Goal: Transaction & Acquisition: Obtain resource

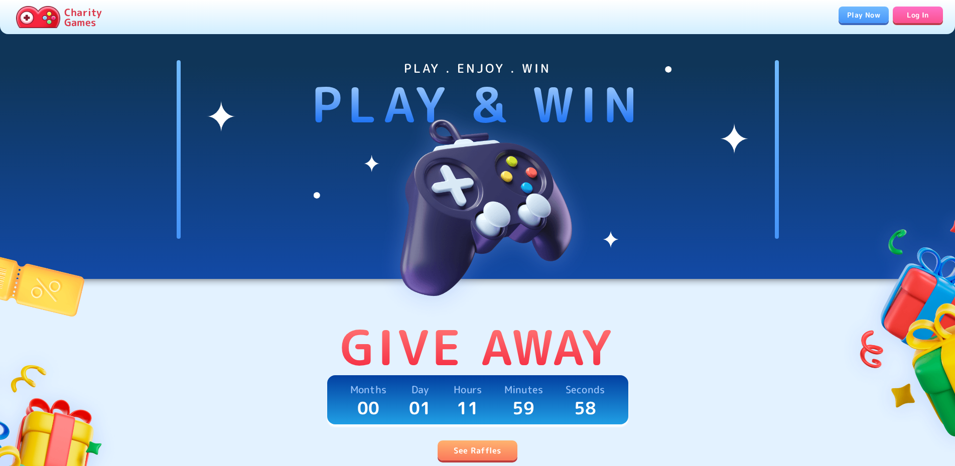
click at [482, 450] on link "See Raffles" at bounding box center [477, 451] width 79 height 20
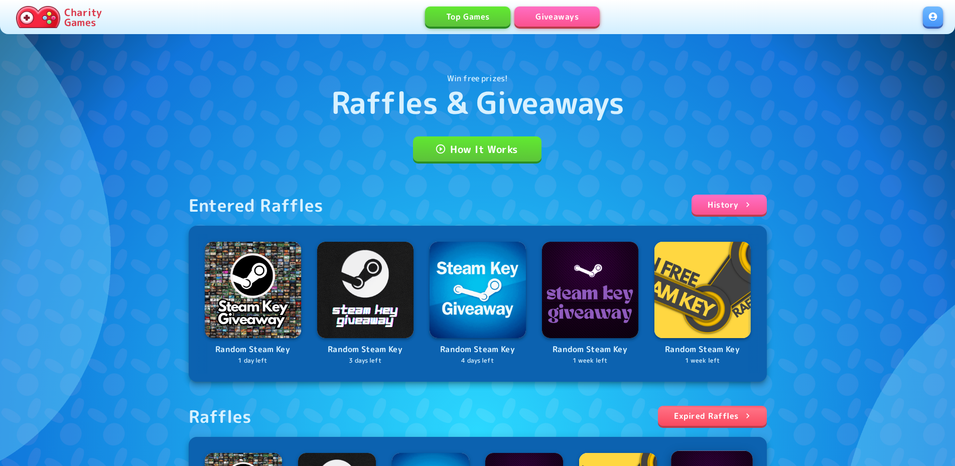
scroll to position [408, 0]
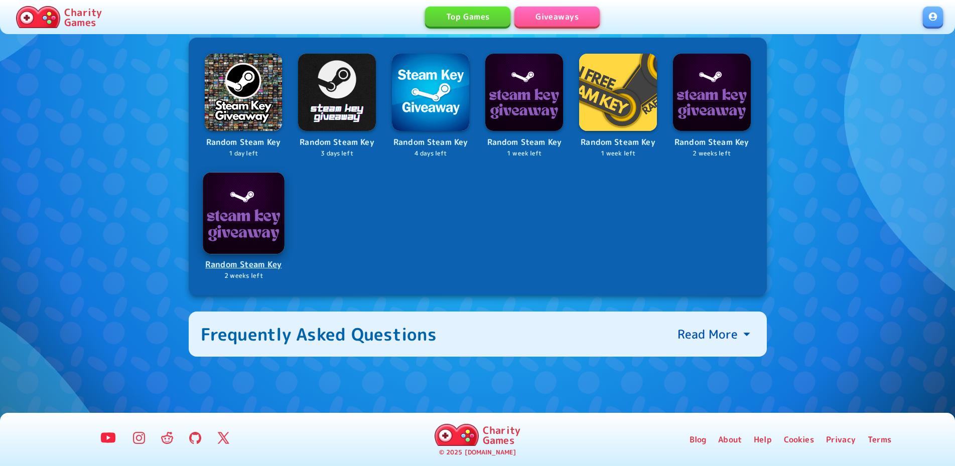
click at [267, 266] on p "Random Steam Key" at bounding box center [244, 265] width 80 height 14
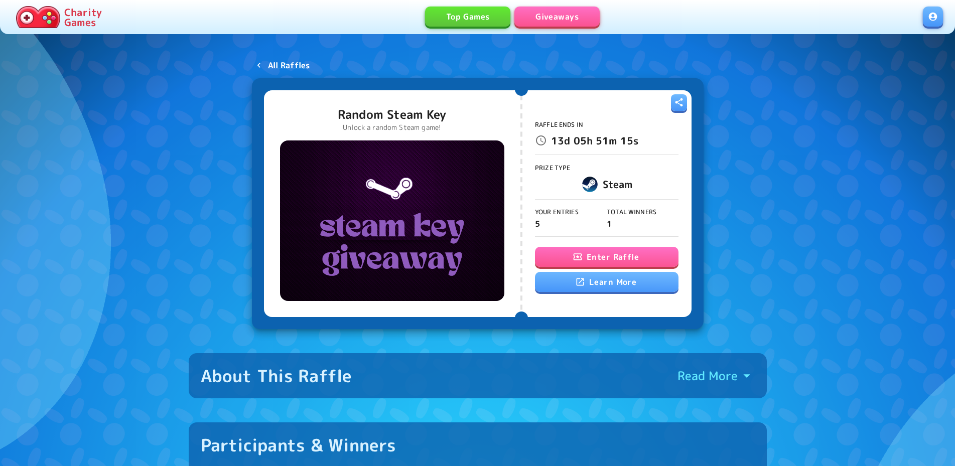
click at [592, 258] on button "Enter Raffle" at bounding box center [607, 257] width 144 height 20
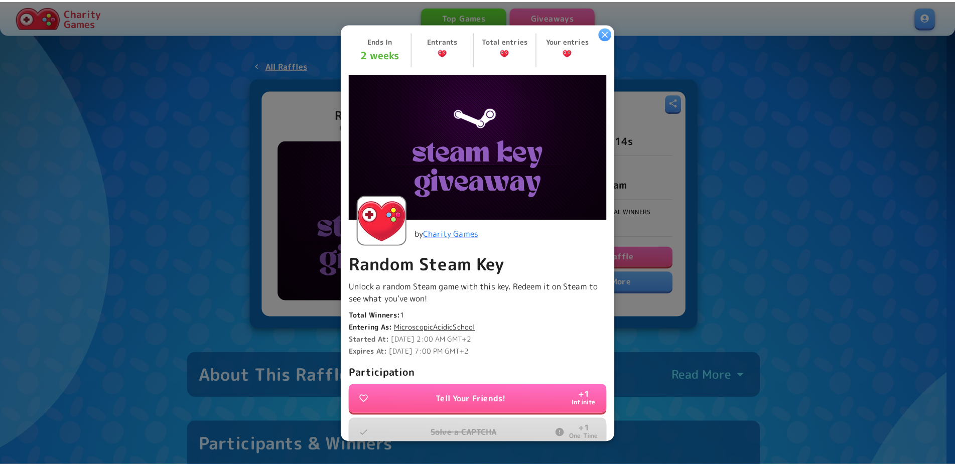
scroll to position [185, 0]
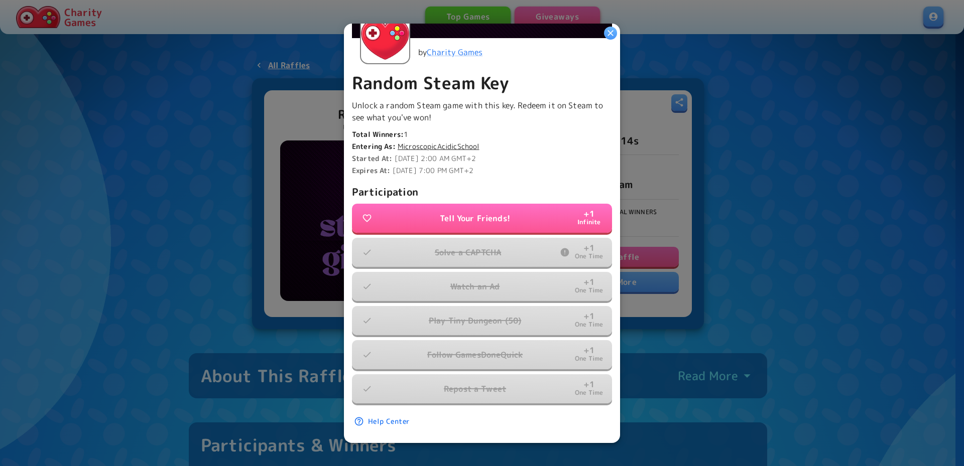
click at [270, 51] on div at bounding box center [482, 233] width 964 height 466
